Goal: Task Accomplishment & Management: Complete application form

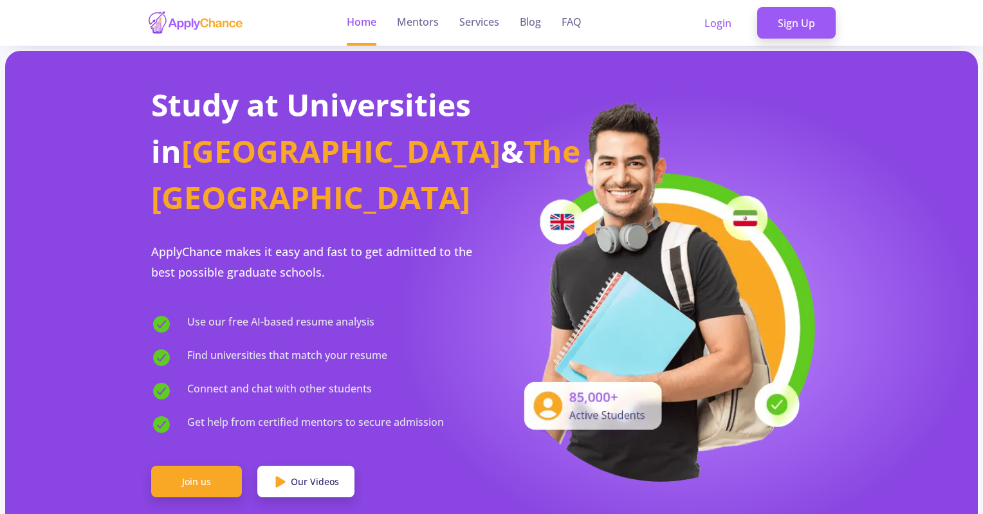
click at [718, 23] on link "Login" at bounding box center [718, 23] width 68 height 32
click at [802, 24] on link "Sign Up" at bounding box center [797, 23] width 79 height 32
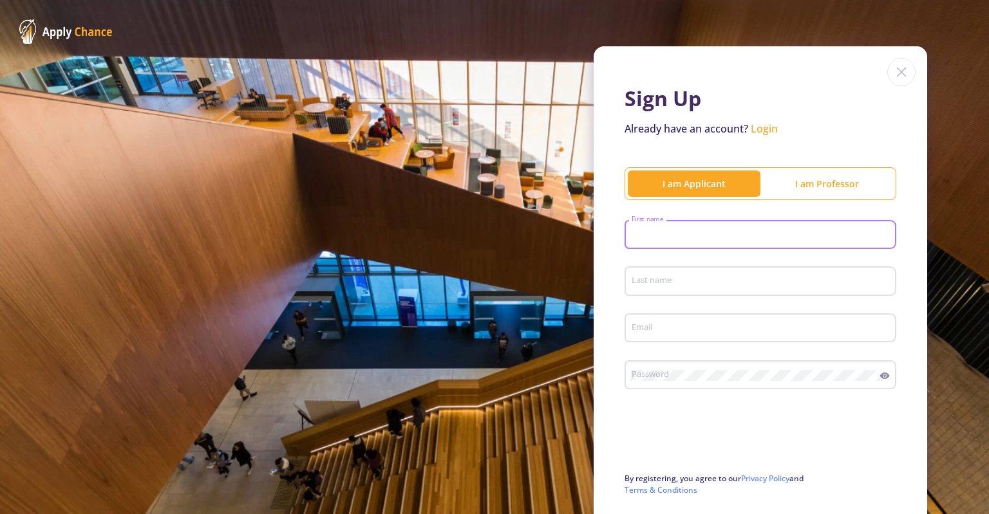
click at [655, 237] on input "First name" at bounding box center [762, 236] width 263 height 12
type input "Houman"
type input "Kahroba"
type input "houman.kahroba@yahoo.com"
click at [690, 389] on div "Password" at bounding box center [755, 372] width 249 height 33
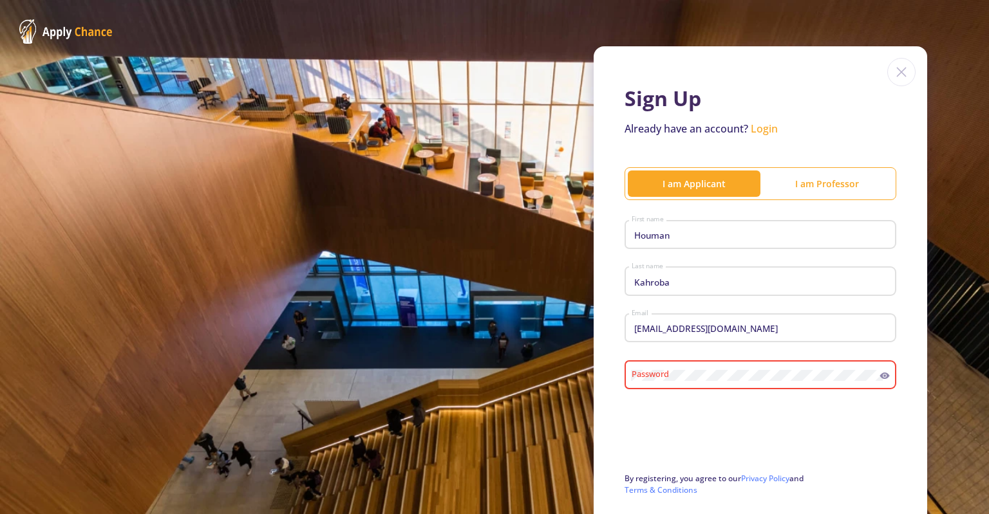
click at [685, 382] on div "Password" at bounding box center [755, 372] width 249 height 33
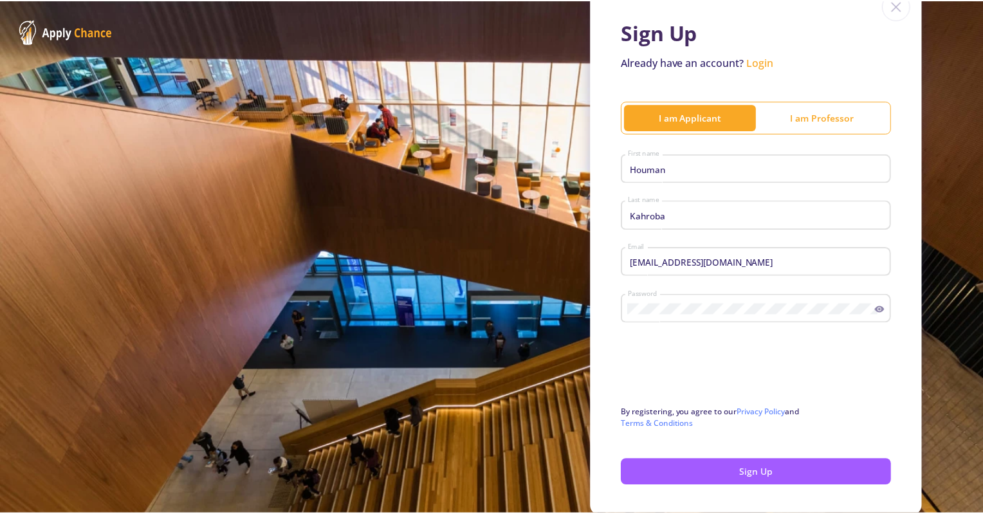
scroll to position [116, 0]
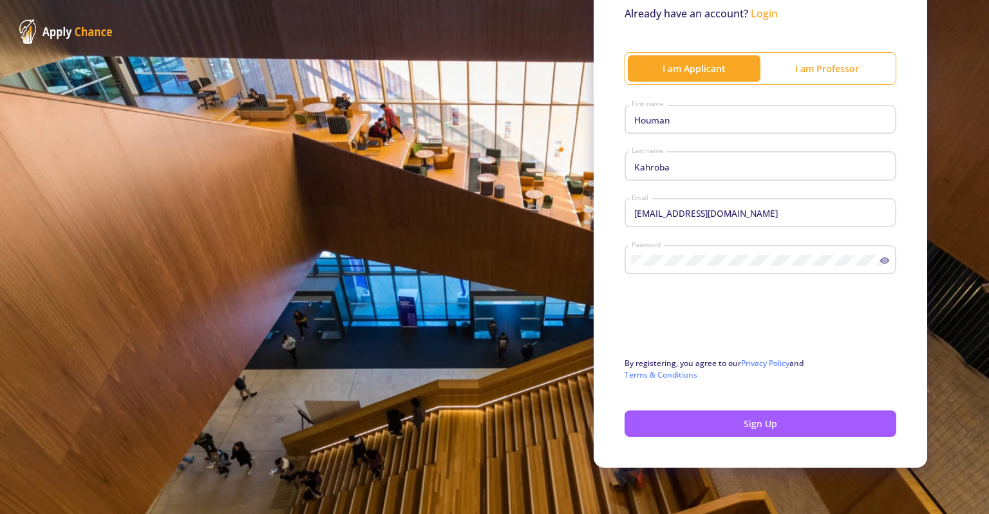
click at [667, 429] on button "Sign Up" at bounding box center [760, 424] width 272 height 26
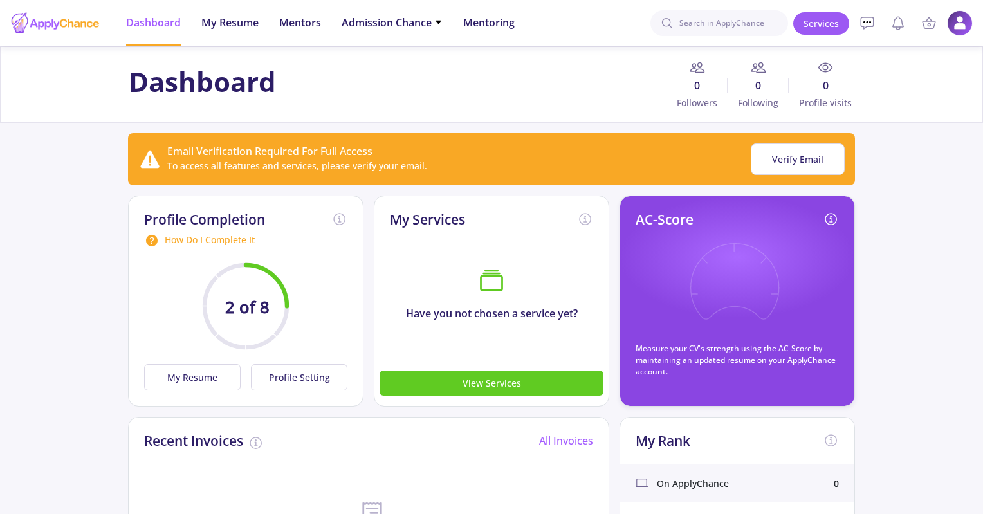
click at [694, 29] on input at bounding box center [720, 23] width 138 height 26
type input "maastricht"
click at [400, 25] on span "Admission Chance" at bounding box center [392, 22] width 101 height 15
click at [227, 25] on span "My Resume" at bounding box center [229, 22] width 57 height 15
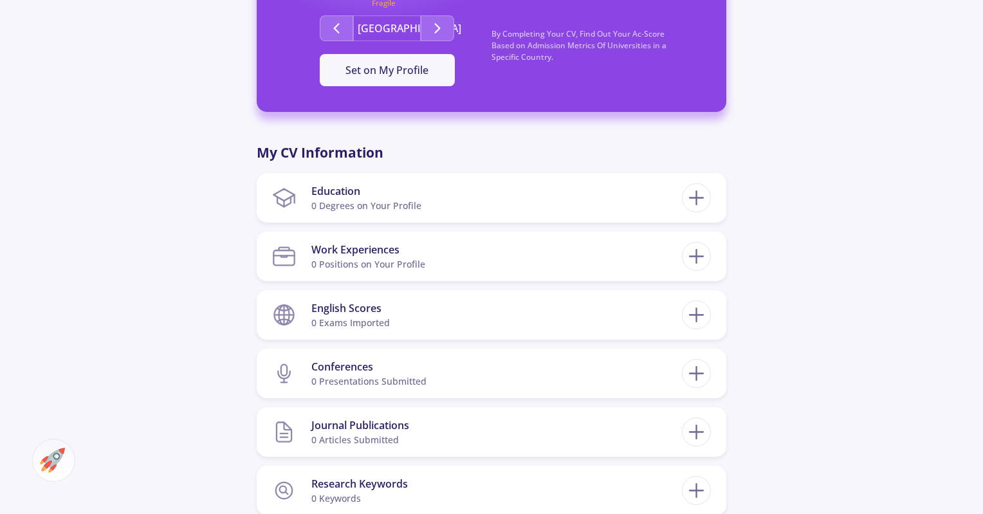
scroll to position [472, 0]
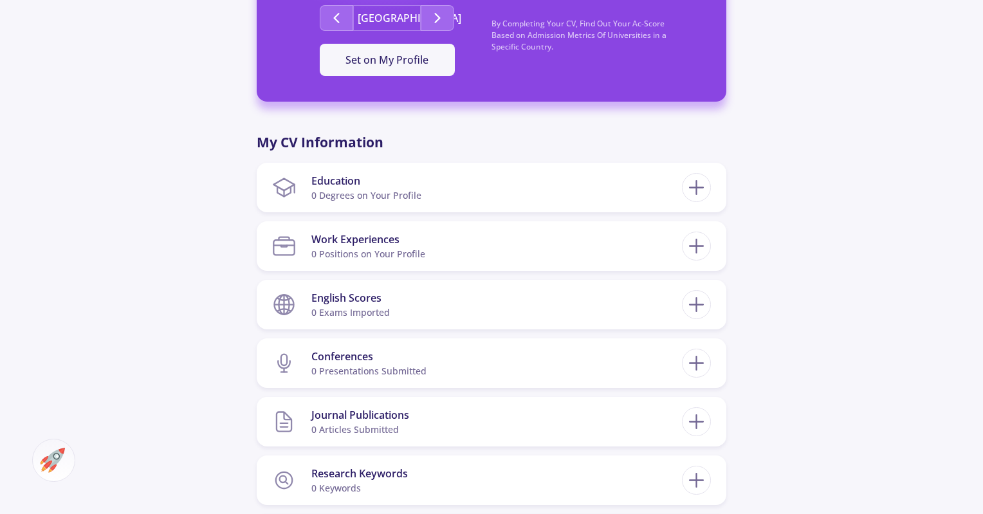
click at [705, 186] on icon at bounding box center [697, 188] width 24 height 24
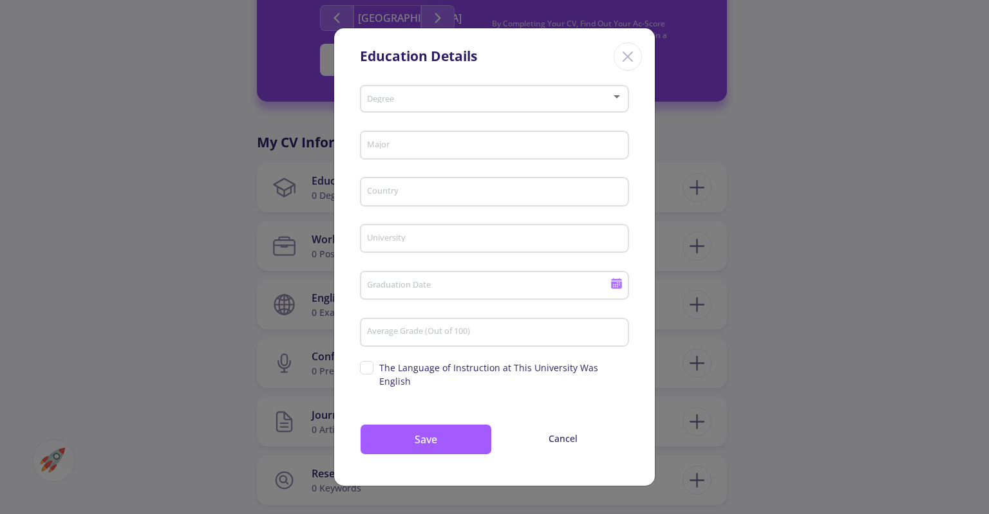
click at [630, 62] on icon "Close" at bounding box center [627, 56] width 21 height 21
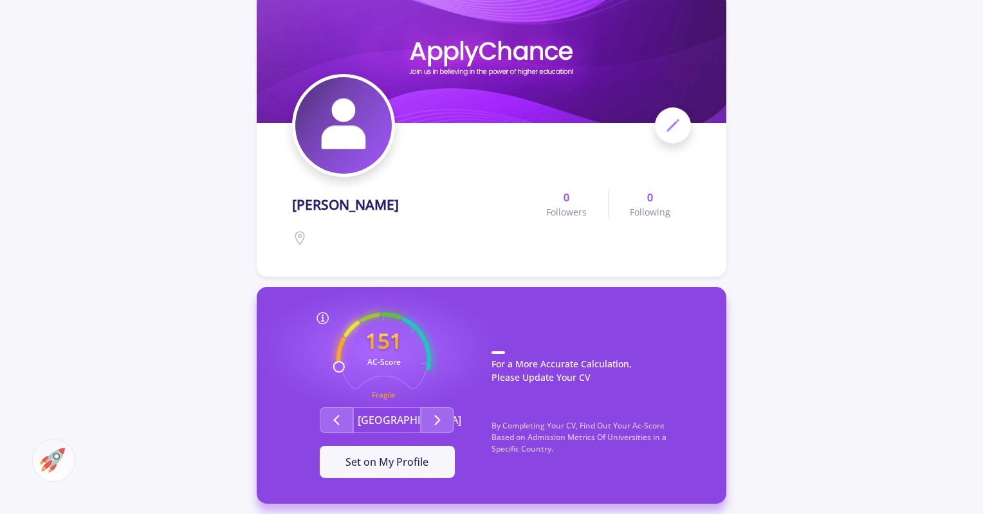
scroll to position [0, 0]
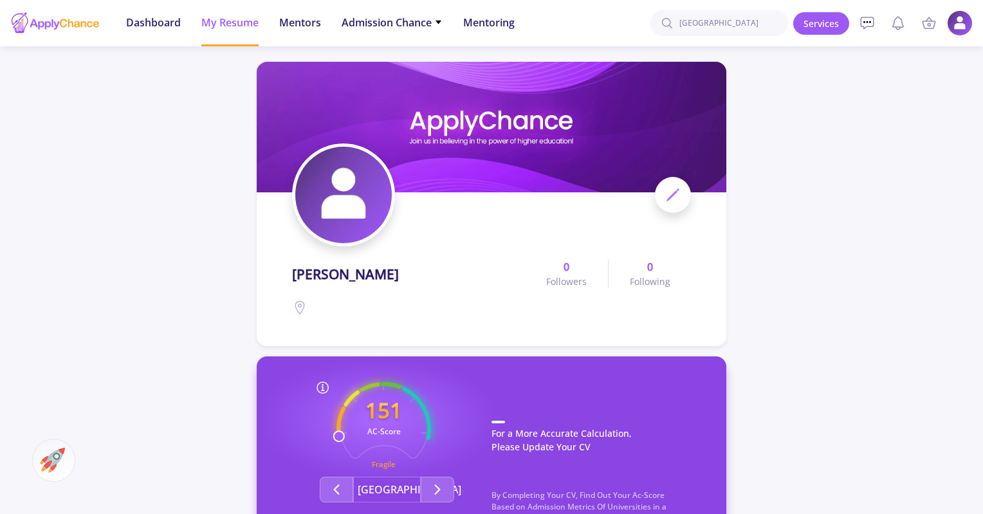
click at [356, 25] on span "Admission Chance" at bounding box center [392, 22] width 101 height 15
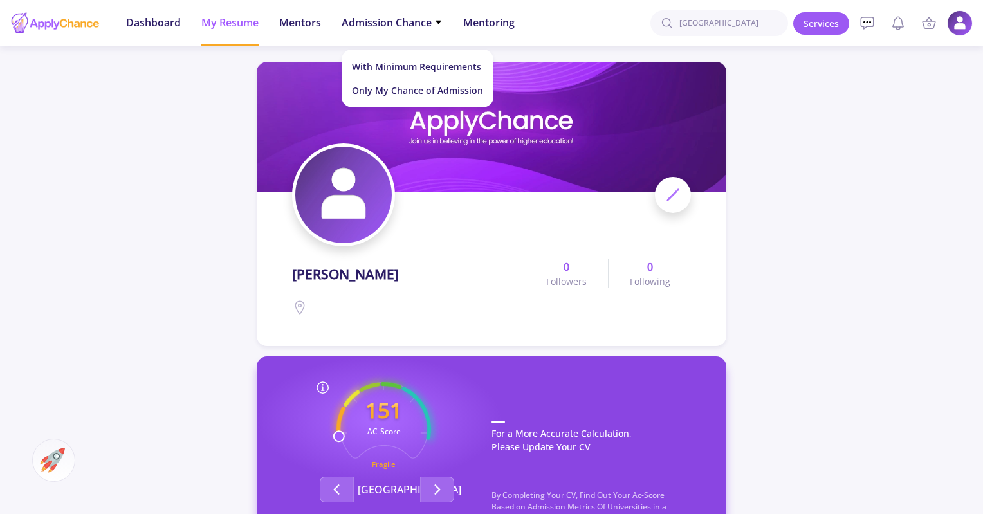
click at [153, 21] on span "Dashboard" at bounding box center [153, 22] width 55 height 15
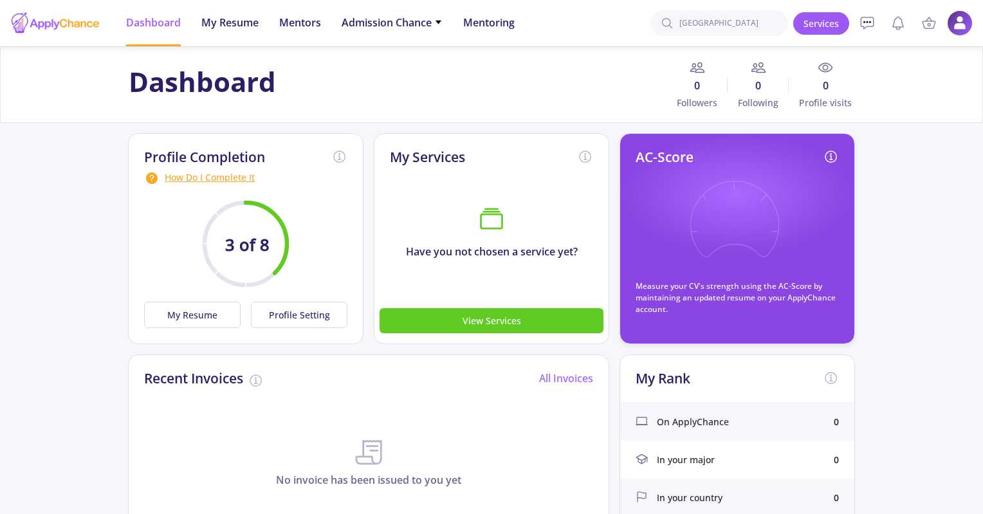
click at [867, 22] on circle at bounding box center [868, 22] width 2 height 2
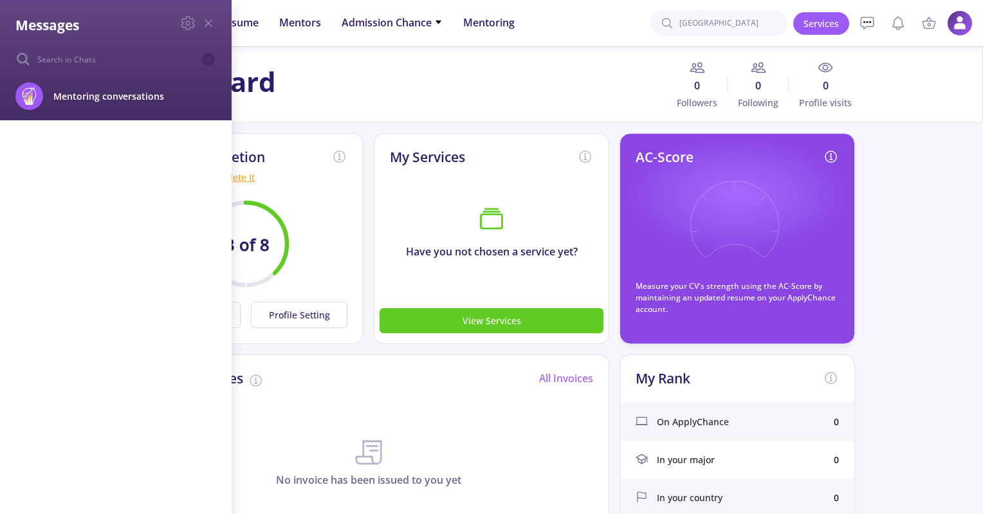
click at [210, 23] on icon at bounding box center [208, 22] width 15 height 15
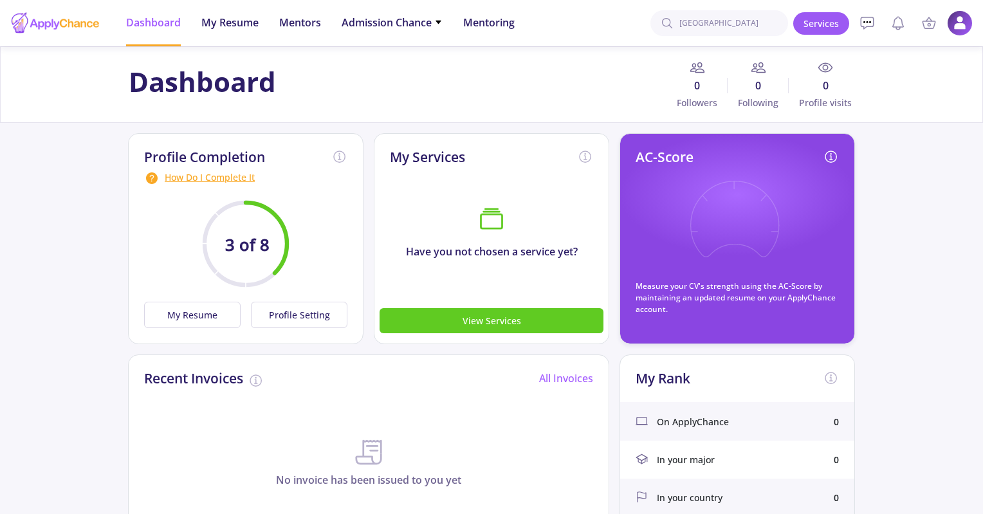
click at [963, 26] on img at bounding box center [960, 23] width 26 height 26
